Goal: Information Seeking & Learning: Find specific page/section

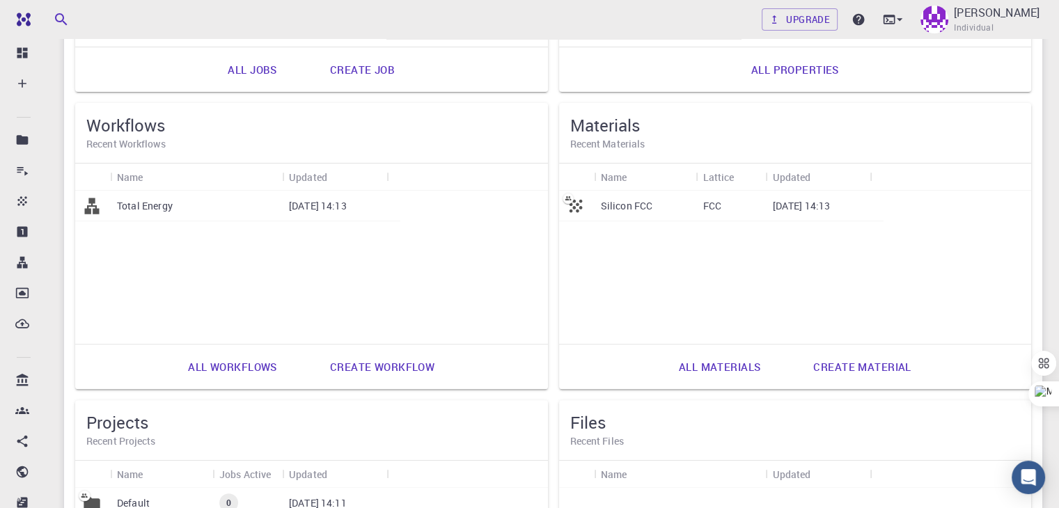
scroll to position [349, 0]
click at [663, 365] on link "All materials" at bounding box center [719, 367] width 113 height 33
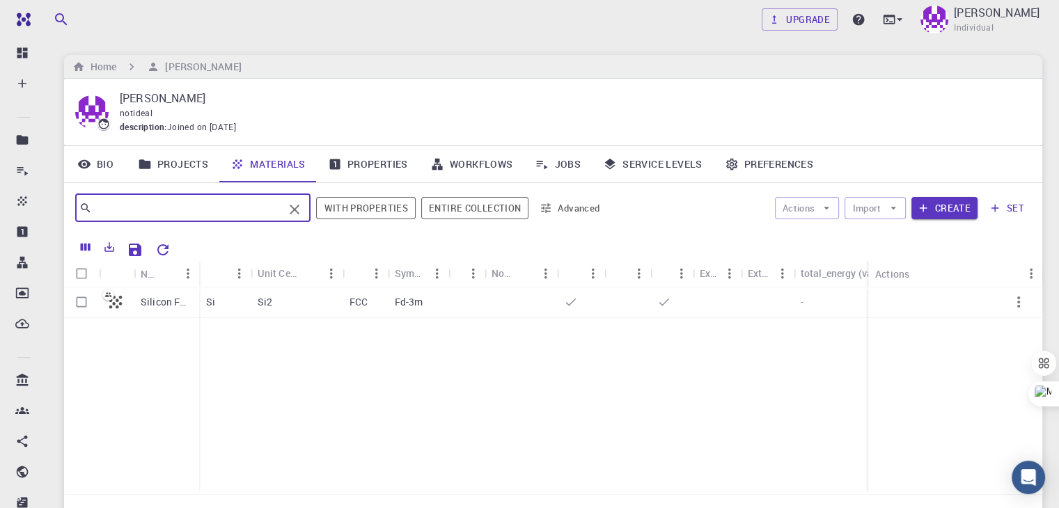
click at [175, 216] on input "text" at bounding box center [187, 207] width 191 height 19
type input "f"
type input "FeSe"
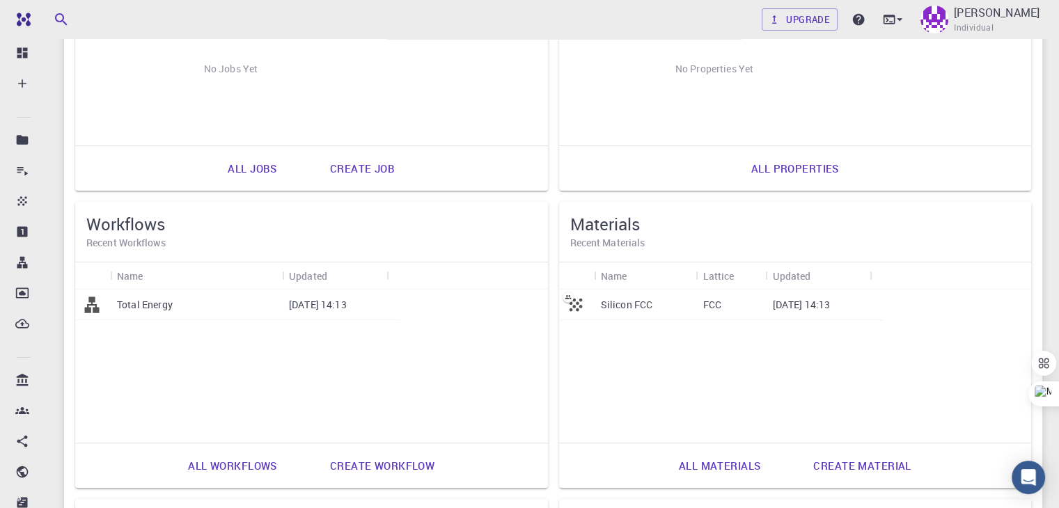
scroll to position [252, 0]
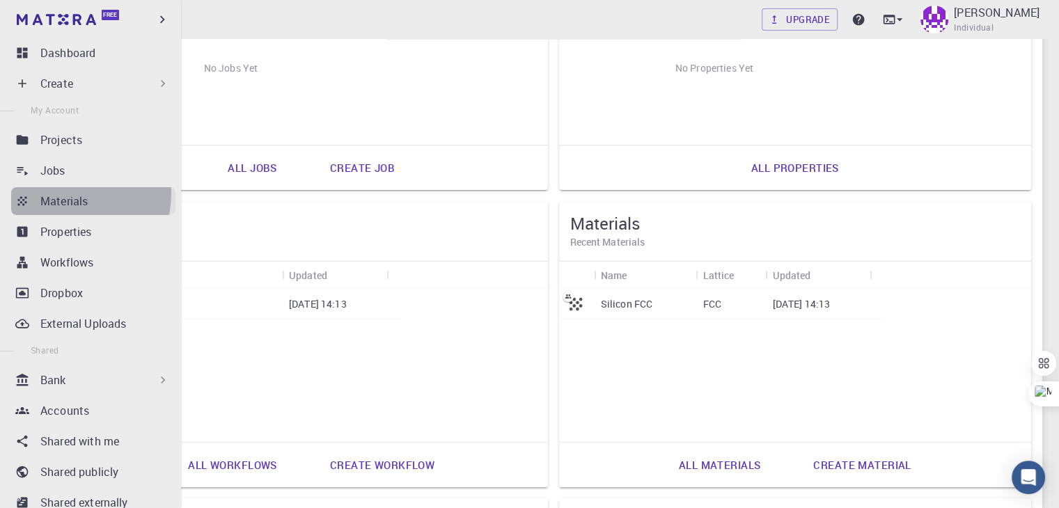
click at [58, 194] on p "Materials" at bounding box center [63, 201] width 47 height 17
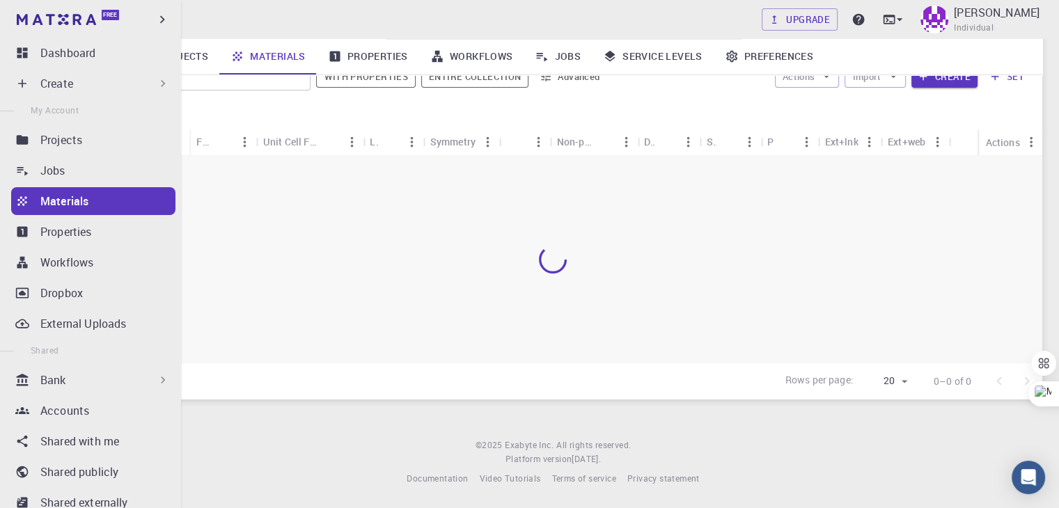
scroll to position [131, 0]
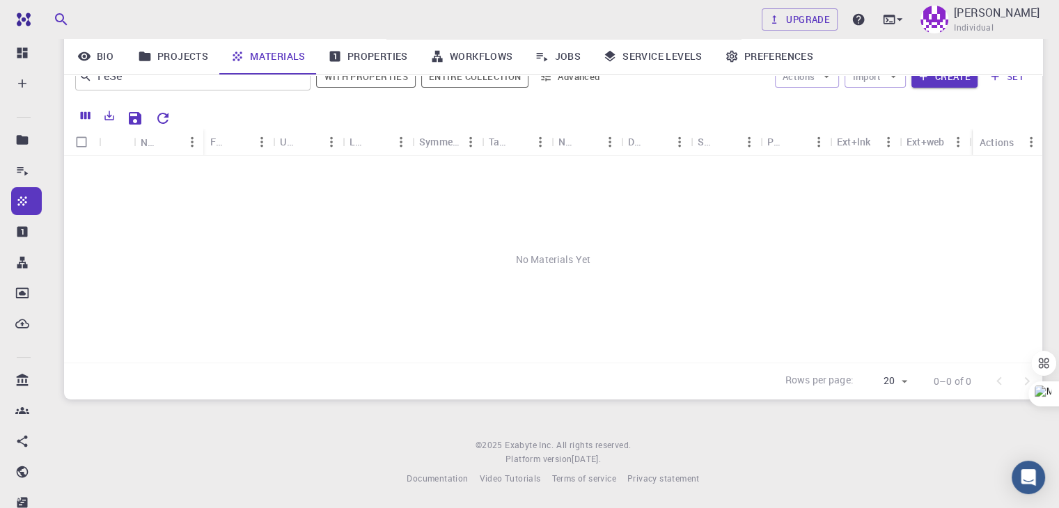
click at [246, 198] on div "No Materials Yet" at bounding box center [553, 259] width 978 height 207
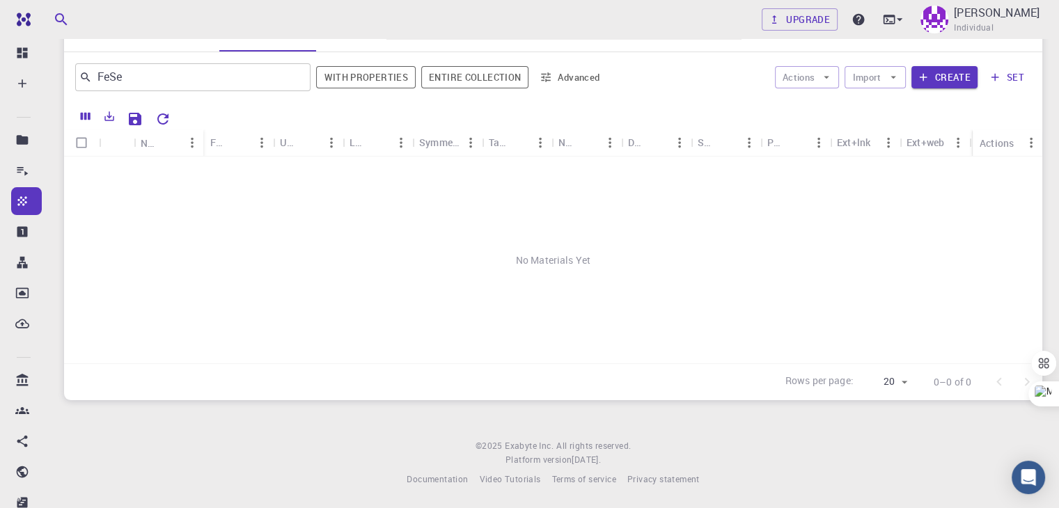
scroll to position [0, 0]
